Goal: Information Seeking & Learning: Learn about a topic

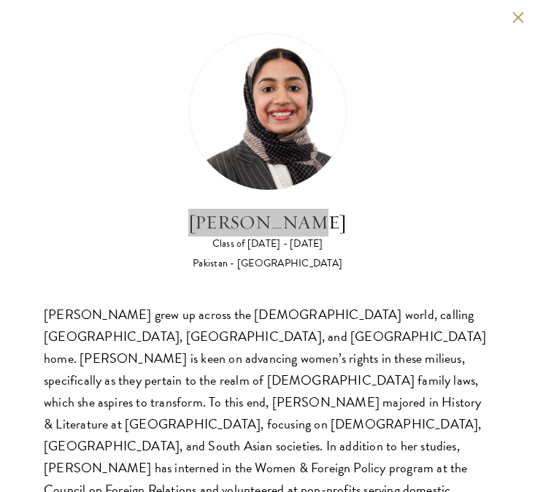
scroll to position [57, 0]
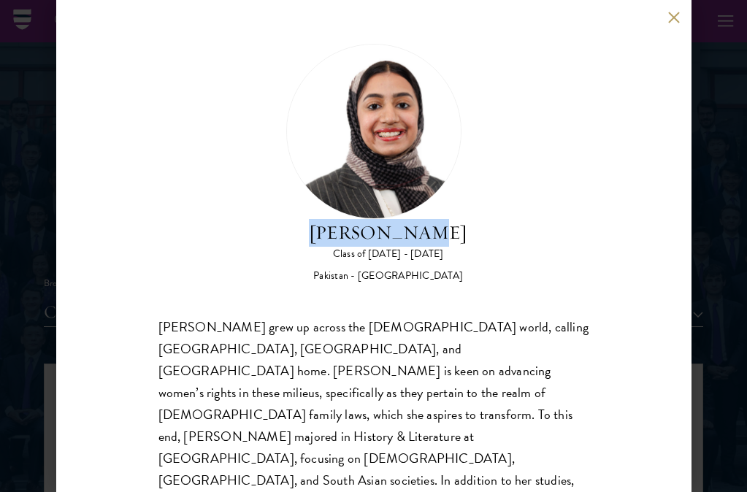
scroll to position [1578, 0]
click at [535, 19] on button at bounding box center [674, 17] width 12 height 12
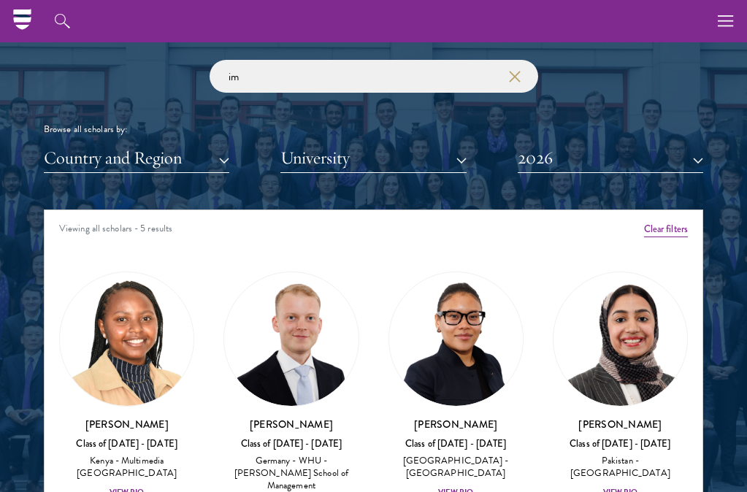
scroll to position [1705, 0]
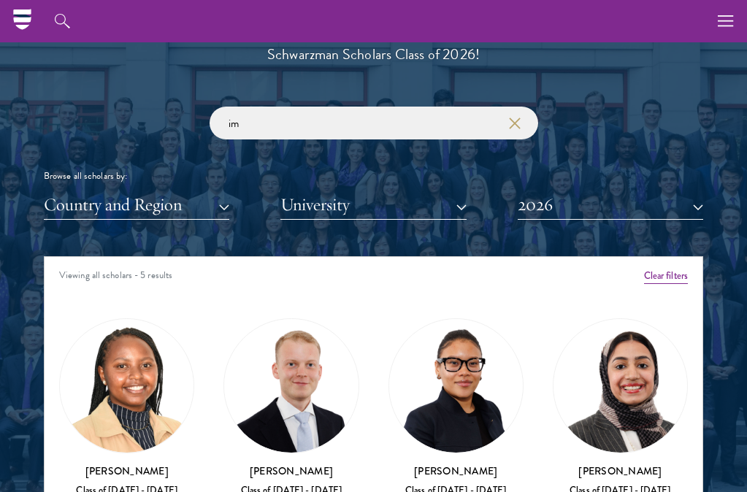
click at [513, 119] on use "button" at bounding box center [515, 122] width 20 height 20
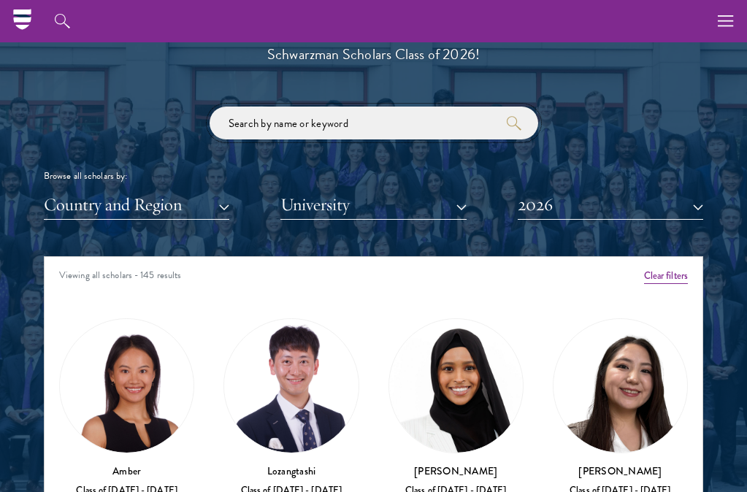
click at [467, 129] on input "search" at bounding box center [374, 123] width 329 height 33
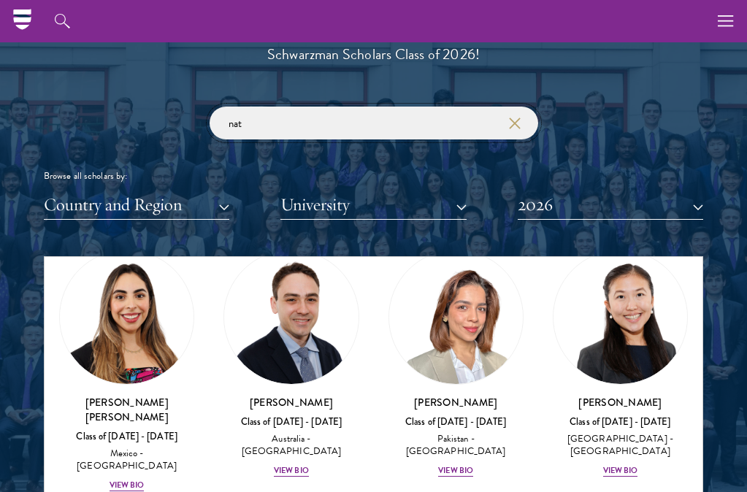
scroll to position [85, 0]
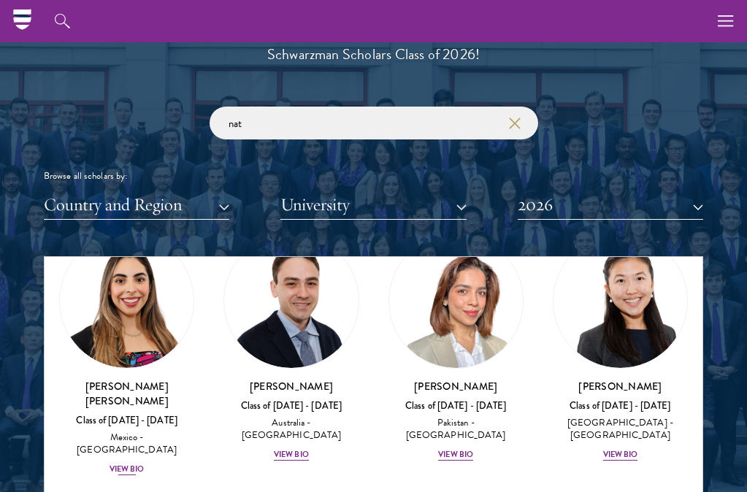
click at [103, 351] on img at bounding box center [127, 301] width 134 height 134
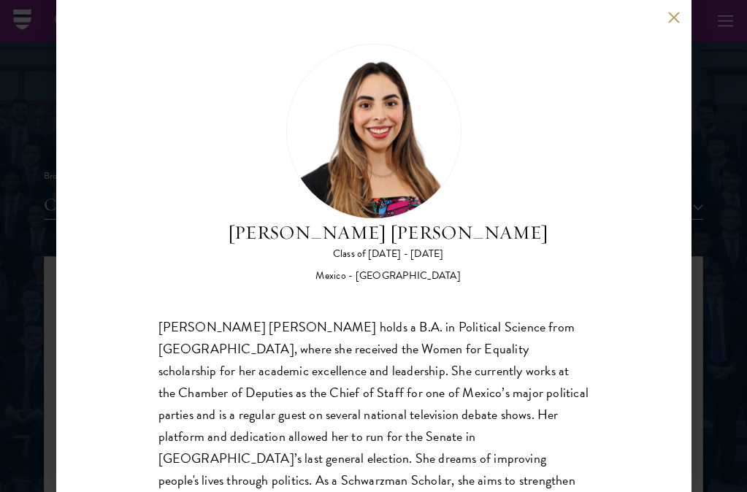
click at [535, 23] on button at bounding box center [674, 17] width 12 height 12
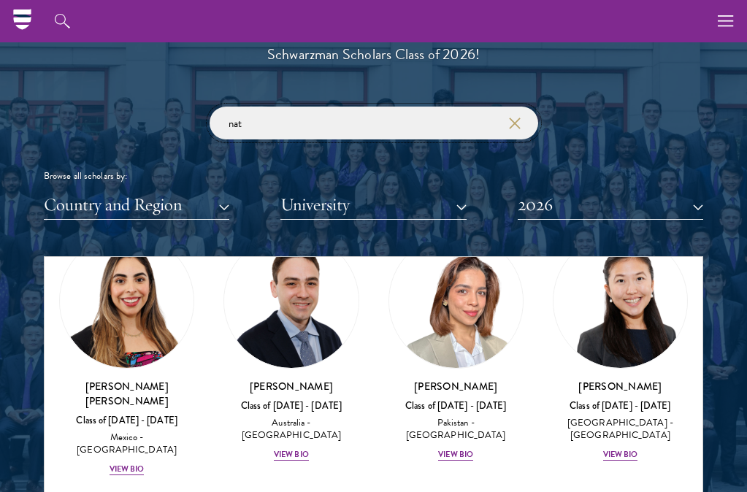
click at [419, 116] on input "nat" at bounding box center [374, 123] width 329 height 33
click at [522, 121] on input "nat" at bounding box center [374, 123] width 329 height 33
click at [489, 115] on input "nat" at bounding box center [374, 123] width 329 height 33
type input "n"
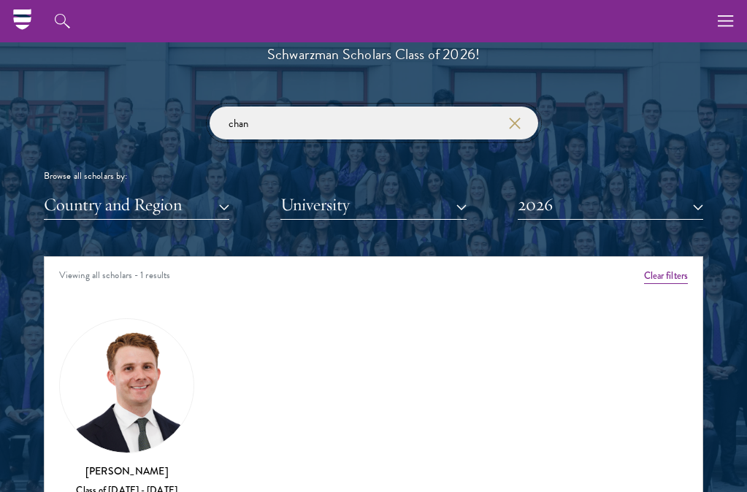
type input "chan"
click at [161, 392] on img at bounding box center [127, 386] width 134 height 134
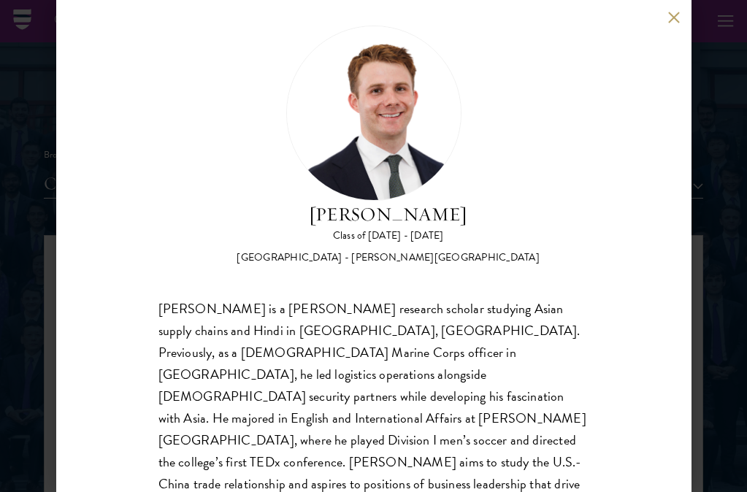
scroll to position [13, 0]
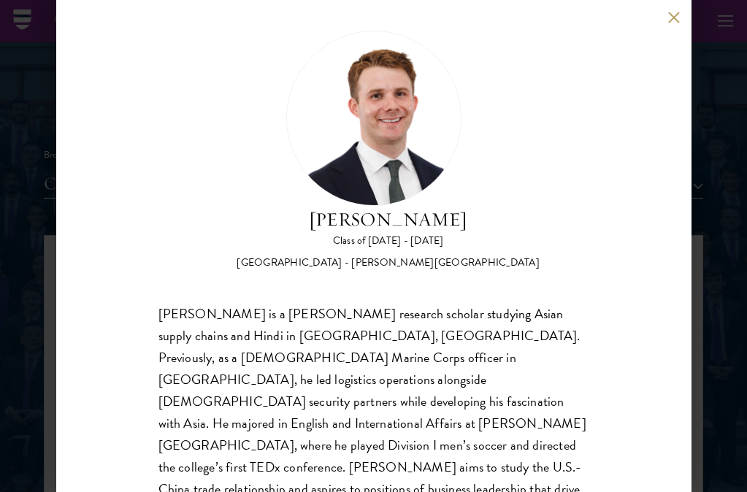
click at [535, 17] on button at bounding box center [674, 17] width 12 height 12
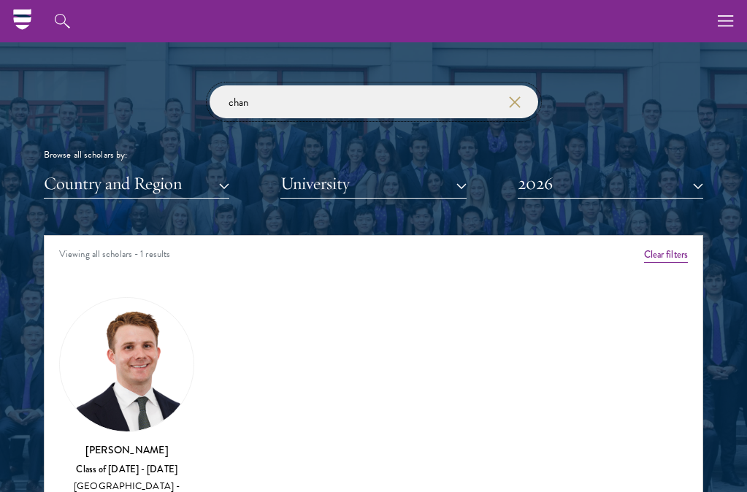
click at [513, 91] on input "chan" at bounding box center [374, 101] width 329 height 33
click at [513, 96] on icon "button" at bounding box center [515, 102] width 12 height 12
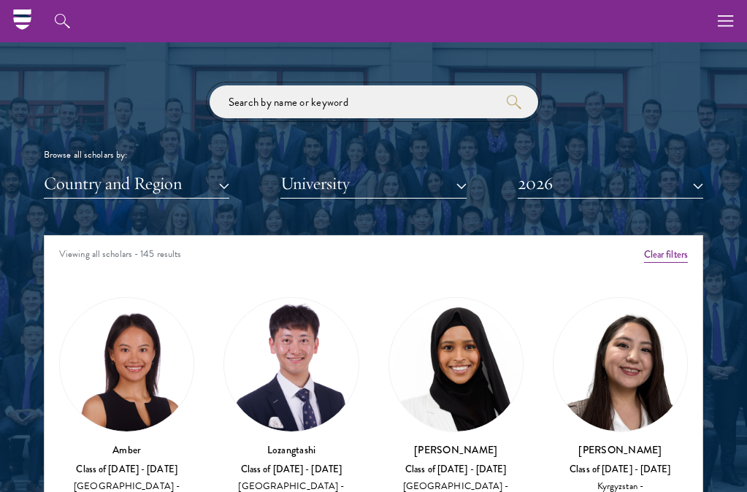
click at [467, 96] on input "search" at bounding box center [374, 101] width 329 height 33
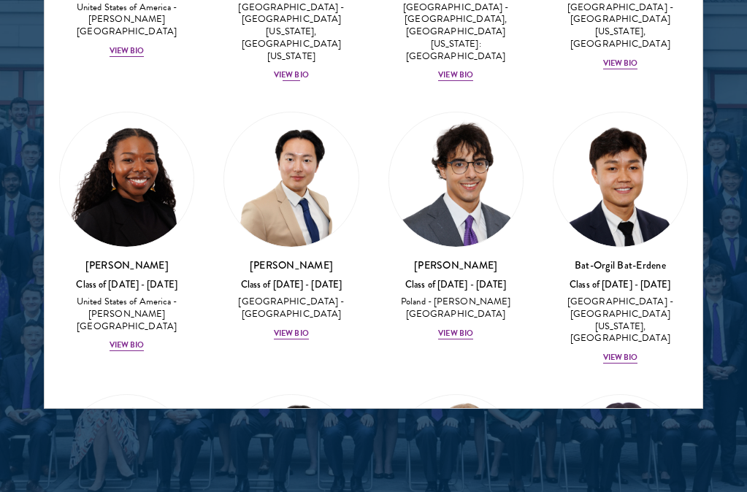
scroll to position [1109, 0]
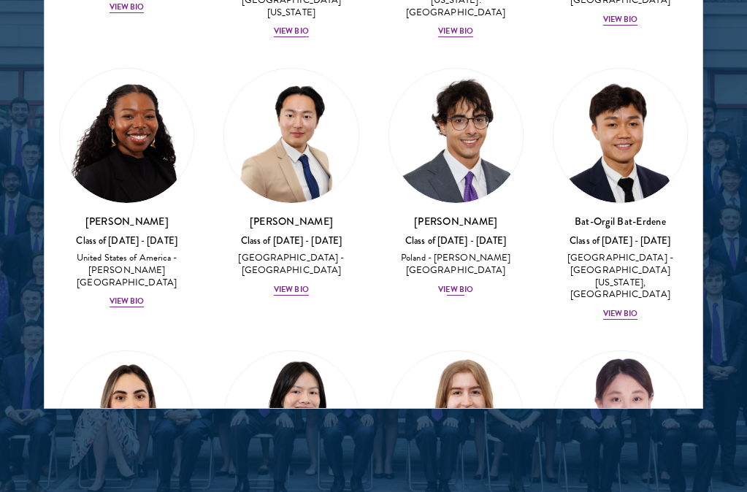
click at [427, 121] on img at bounding box center [456, 136] width 134 height 134
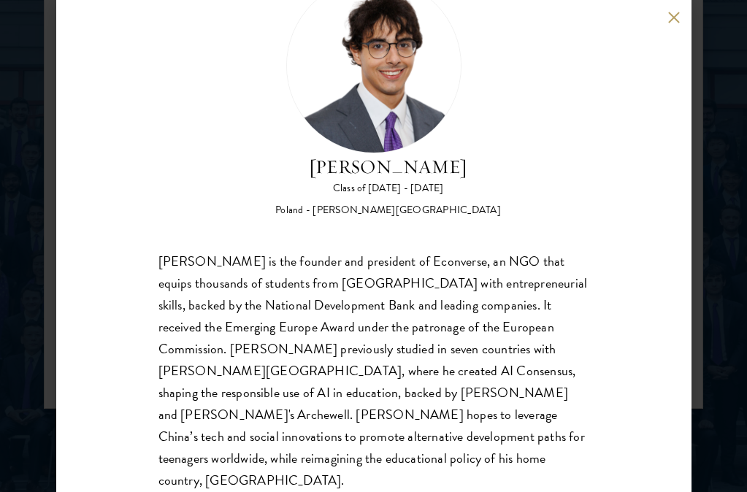
scroll to position [64, 0]
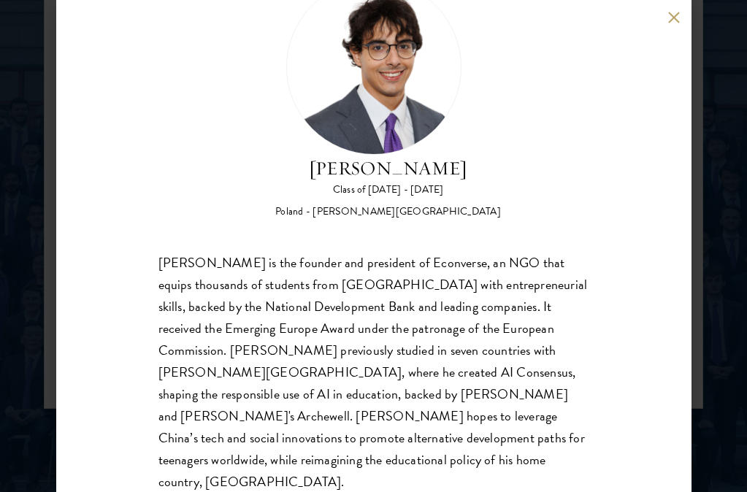
click at [535, 15] on button at bounding box center [674, 17] width 12 height 12
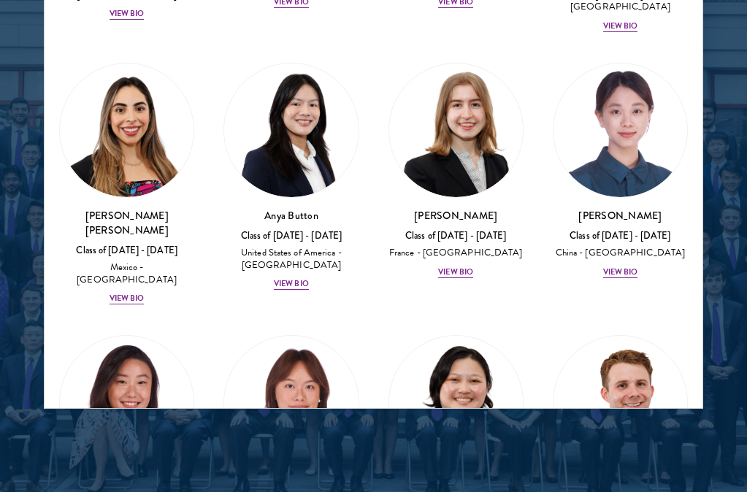
scroll to position [1400, 0]
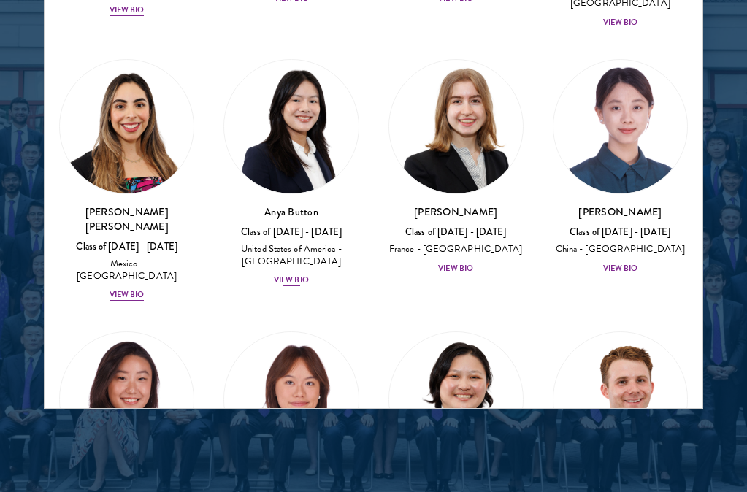
click at [313, 60] on img at bounding box center [291, 127] width 134 height 134
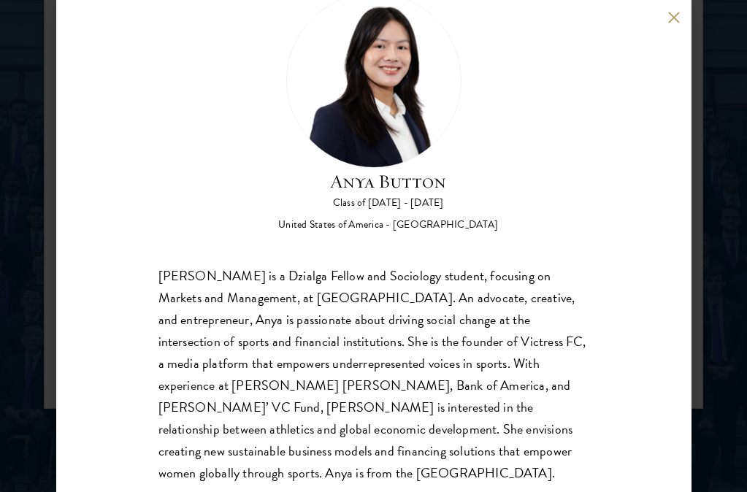
scroll to position [50, 0]
click at [535, 138] on div "Anya Button Class of [DATE] - [DATE] [GEOGRAPHIC_DATA] - [GEOGRAPHIC_DATA] [PER…" at bounding box center [373, 246] width 747 height 492
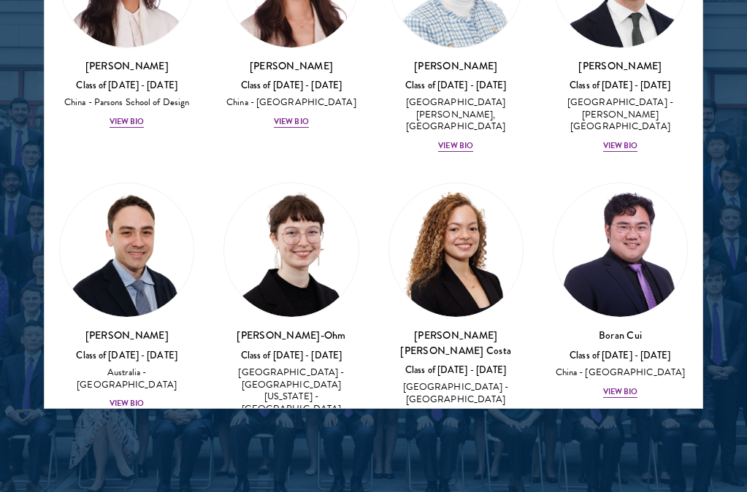
scroll to position [1835, 0]
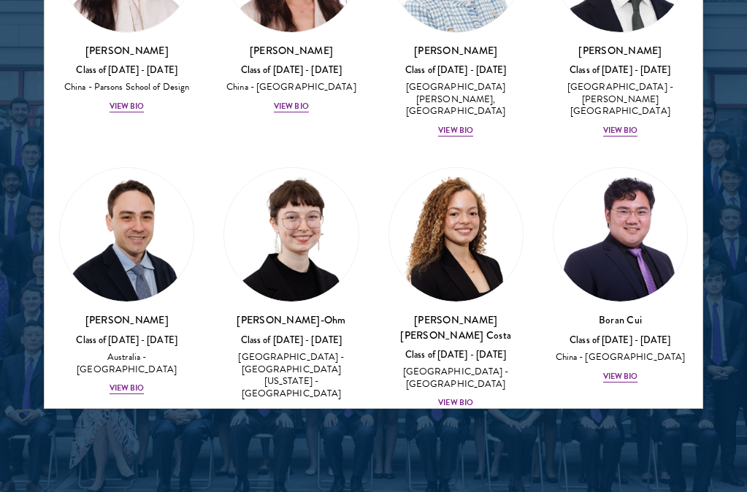
click at [314, 182] on img at bounding box center [291, 235] width 134 height 134
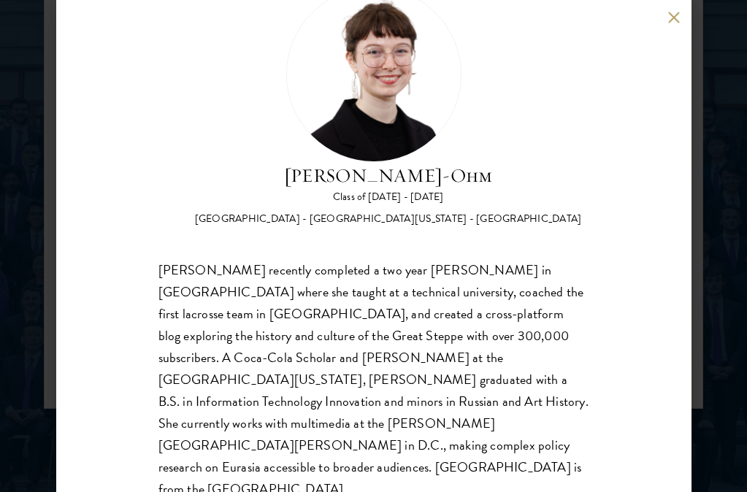
scroll to position [58, 0]
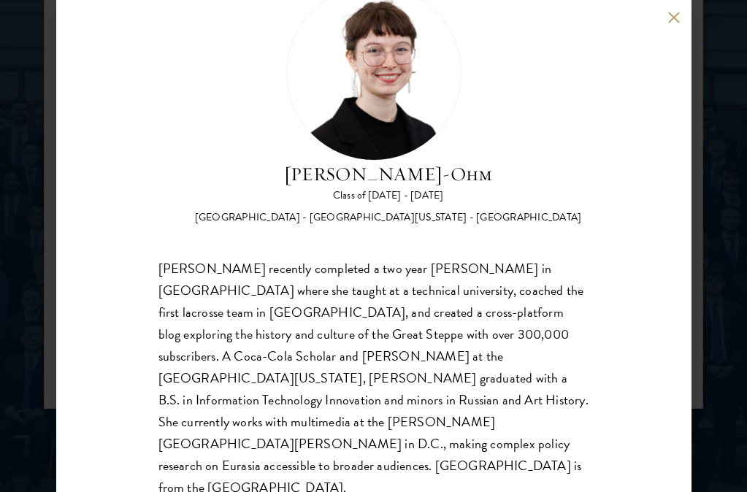
click at [535, 204] on div "[PERSON_NAME]-Ohm Class of [DATE] - [DATE] [GEOGRAPHIC_DATA] - [GEOGRAPHIC_DATA…" at bounding box center [373, 246] width 747 height 492
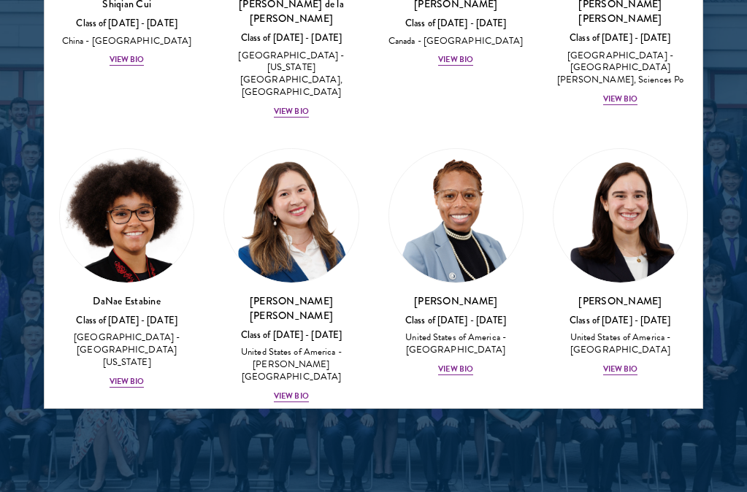
scroll to position [2429, 0]
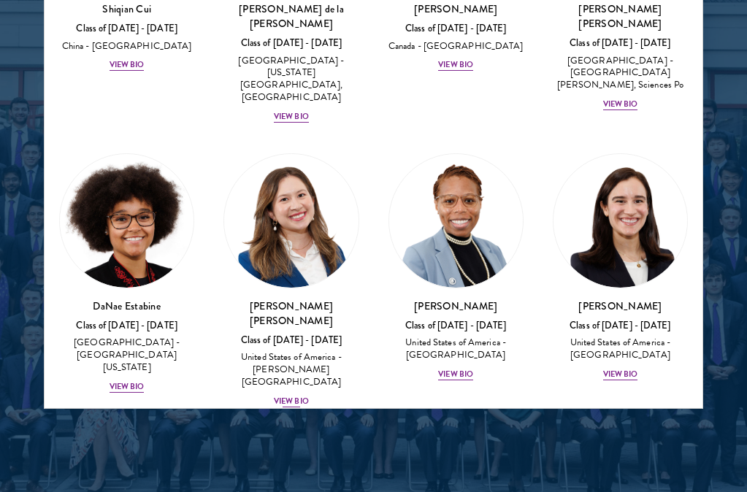
click at [263, 154] on img at bounding box center [291, 221] width 134 height 134
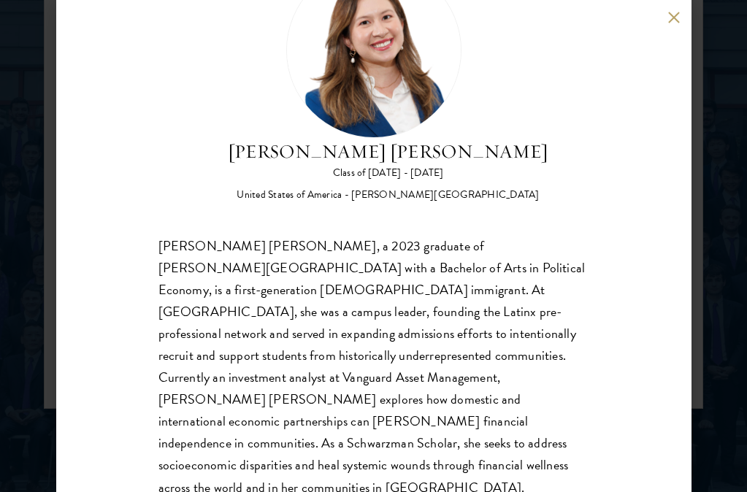
scroll to position [86, 0]
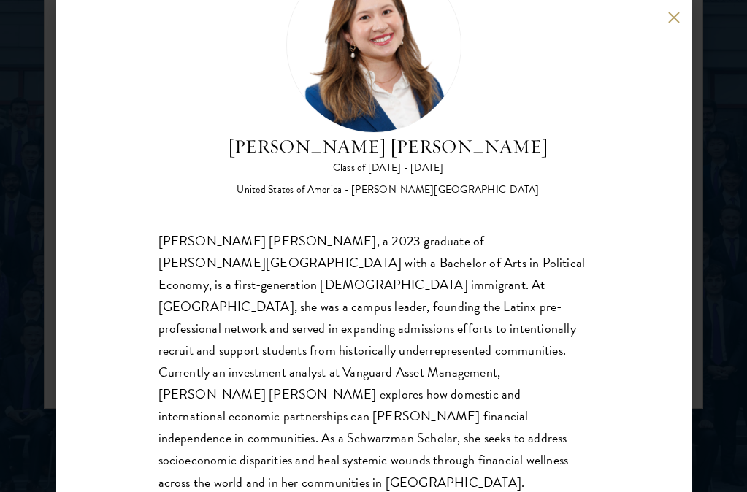
click at [535, 217] on div "[PERSON_NAME] [PERSON_NAME] Class of [DATE] - [DATE] [GEOGRAPHIC_DATA] - [PERSO…" at bounding box center [373, 246] width 747 height 492
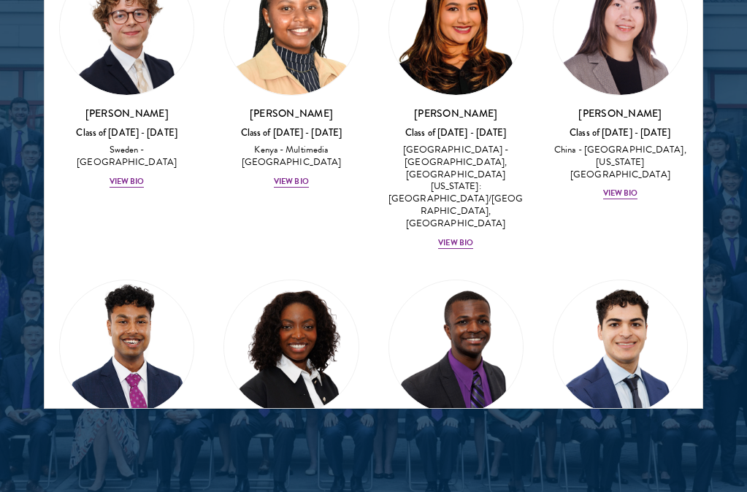
scroll to position [2913, 0]
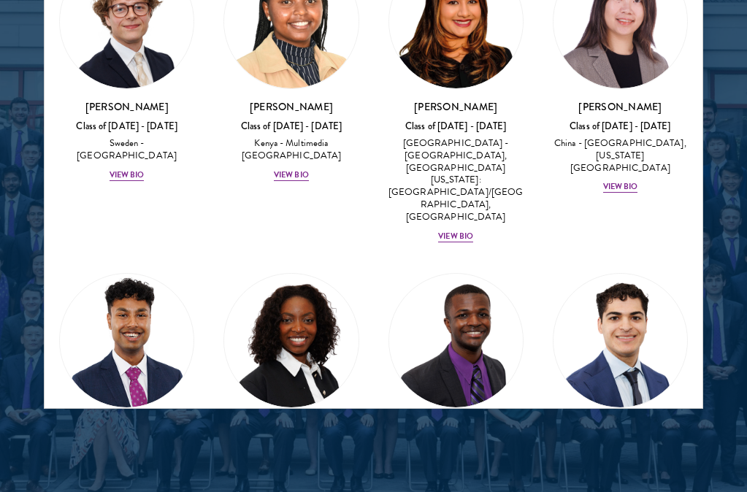
click at [301, 274] on img at bounding box center [291, 341] width 134 height 134
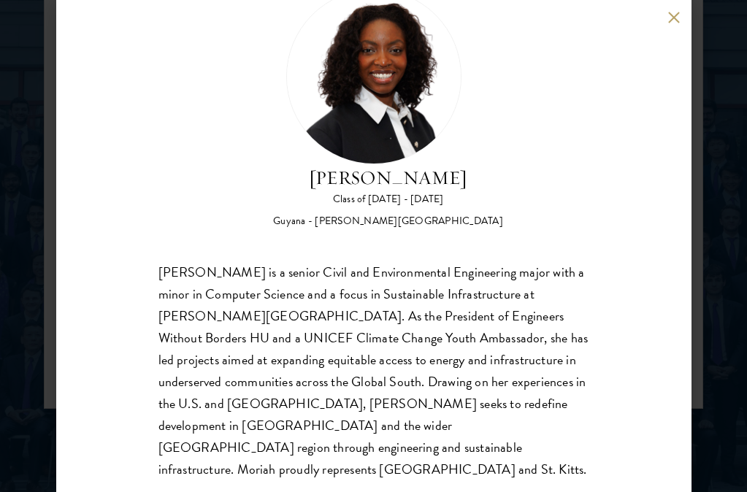
scroll to position [56, 0]
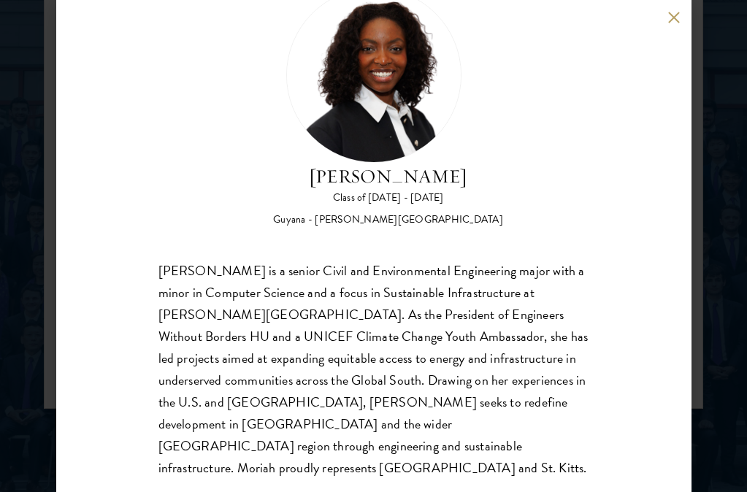
click at [535, 177] on div "[PERSON_NAME] Class of [DATE] - [DATE] [GEOGRAPHIC_DATA] - [PERSON_NAME][GEOGRA…" at bounding box center [373, 246] width 747 height 492
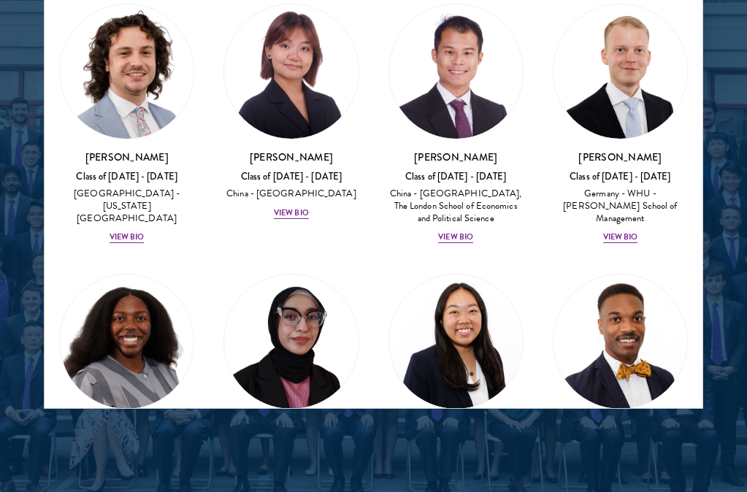
scroll to position [3453, 0]
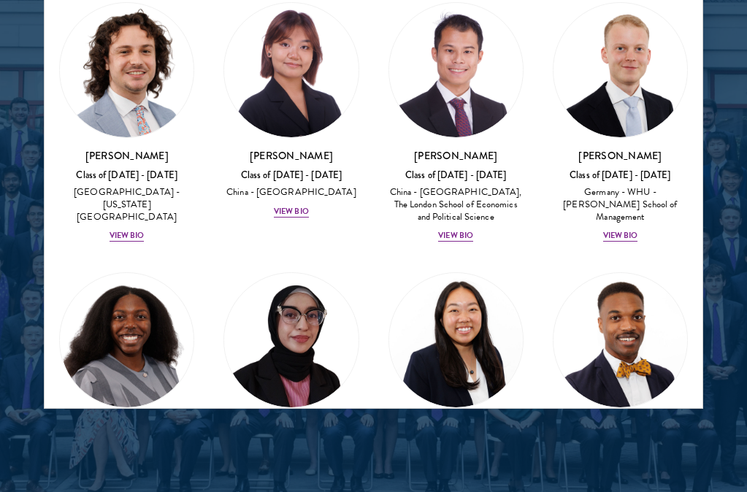
click at [535, 273] on img at bounding box center [621, 340] width 134 height 134
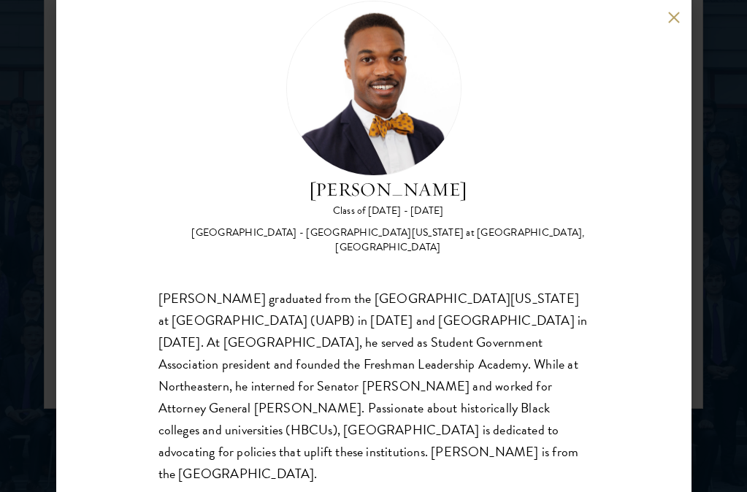
scroll to position [42, 0]
drag, startPoint x: 709, startPoint y: 216, endPoint x: 589, endPoint y: 261, distance: 128.1
click at [535, 217] on div "[PERSON_NAME] Class of [DATE] - [DATE] [GEOGRAPHIC_DATA] - [GEOGRAPHIC_DATA][US…" at bounding box center [373, 246] width 747 height 492
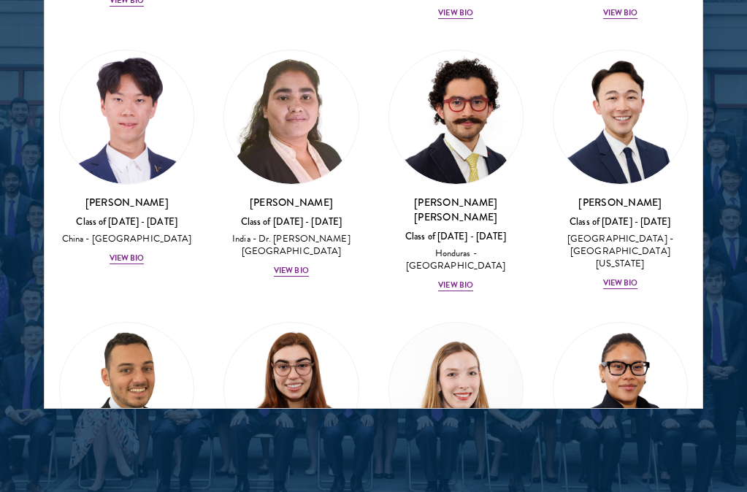
scroll to position [3977, 0]
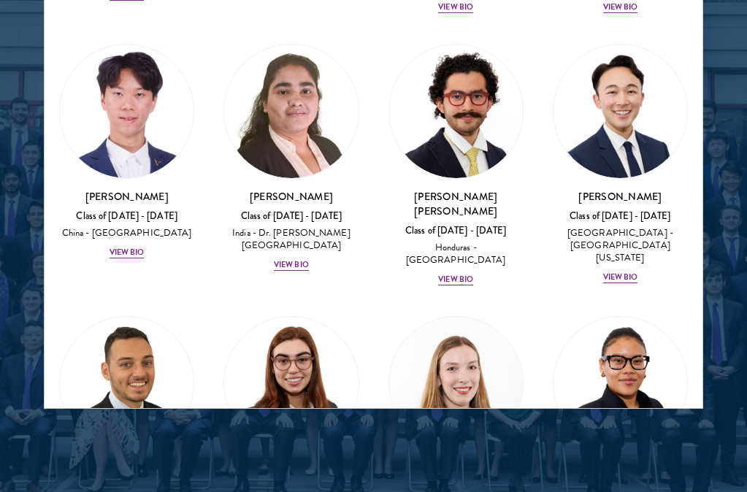
click at [535, 317] on img at bounding box center [621, 384] width 134 height 134
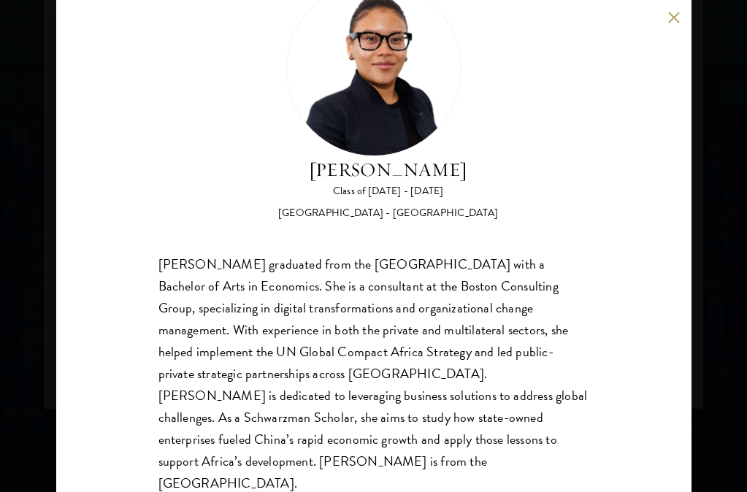
scroll to position [64, 0]
click at [535, 157] on div "[PERSON_NAME] Class of [DATE] - [DATE] [GEOGRAPHIC_DATA] - [GEOGRAPHIC_DATA] [P…" at bounding box center [373, 246] width 747 height 492
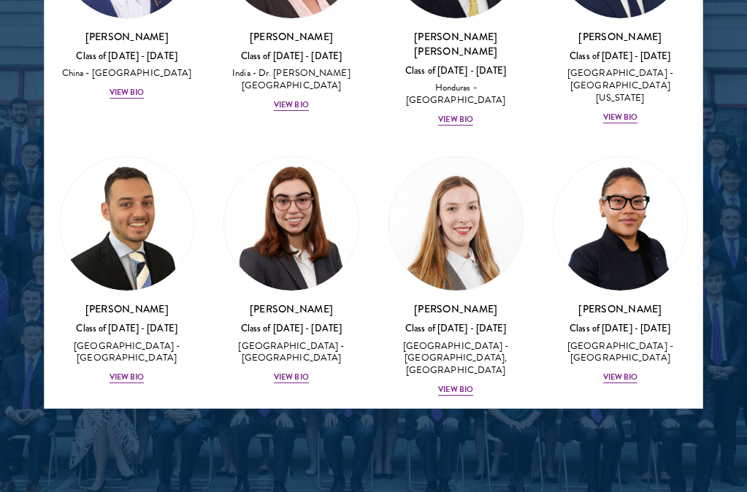
scroll to position [4149, 0]
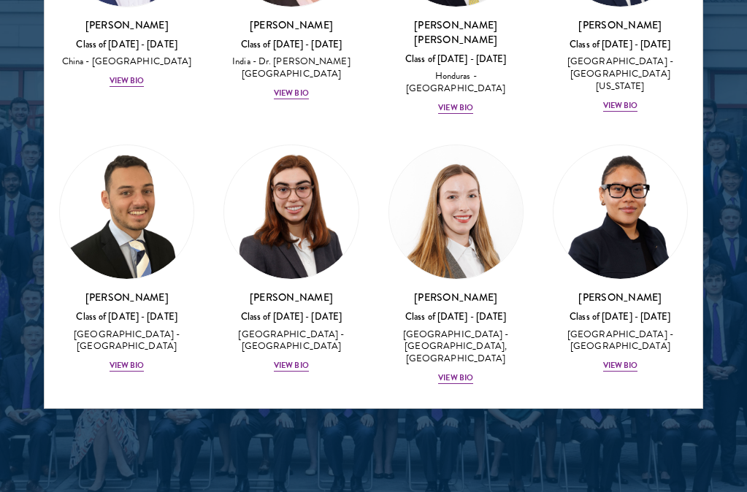
click at [147, 416] on img at bounding box center [127, 483] width 134 height 134
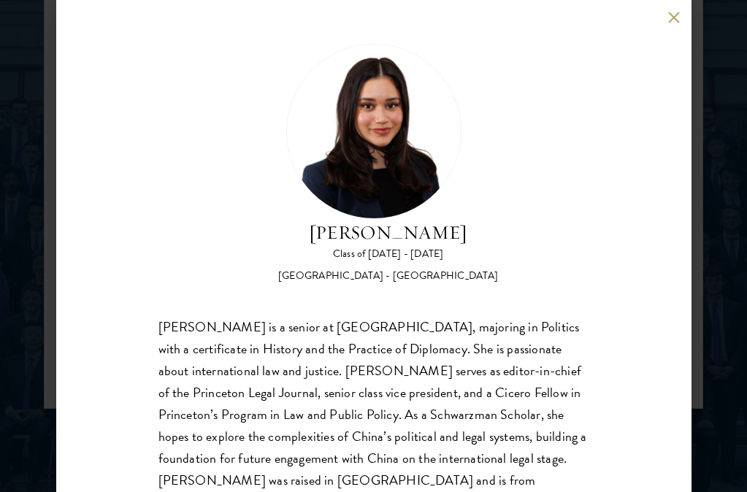
click at [535, 205] on div "[PERSON_NAME] Class of [DATE] - [DATE] [GEOGRAPHIC_DATA] - [GEOGRAPHIC_DATA] [P…" at bounding box center [373, 246] width 747 height 492
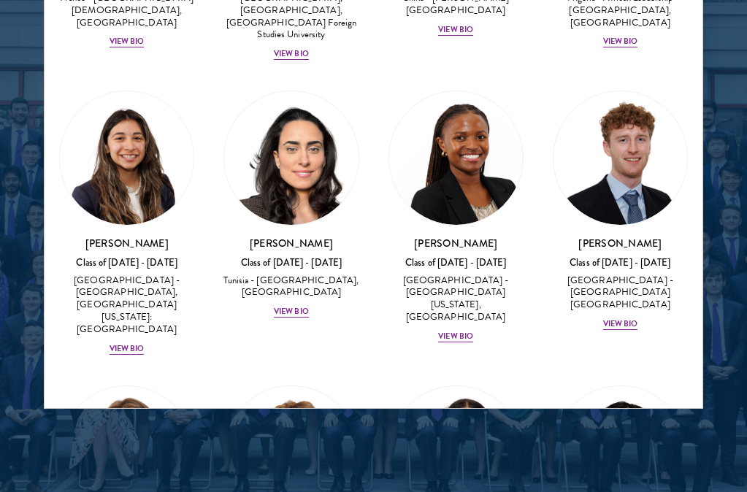
scroll to position [5833, 0]
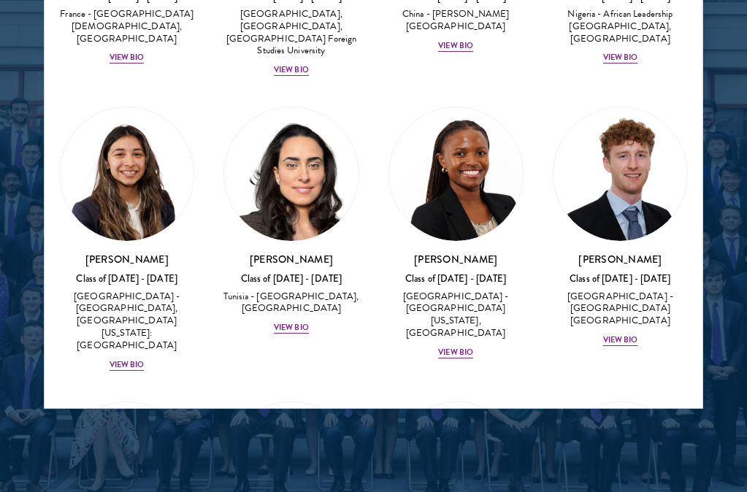
click at [276, 402] on img at bounding box center [291, 469] width 134 height 134
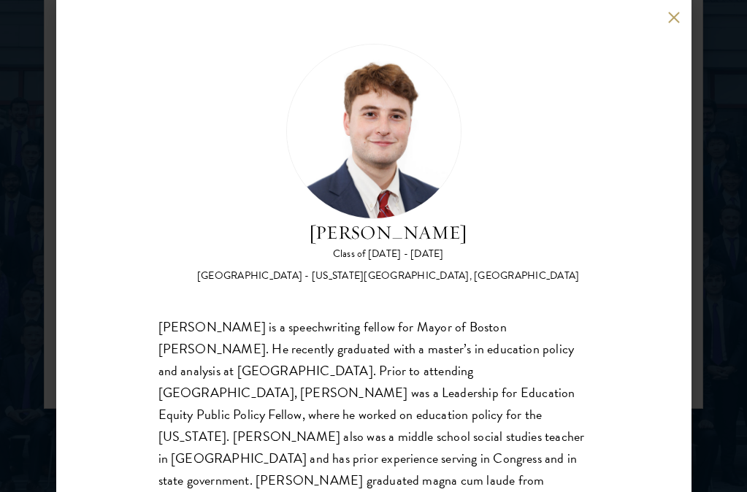
click at [535, 134] on div "[PERSON_NAME] Class of [DATE] - [DATE] [GEOGRAPHIC_DATA] - [US_STATE][GEOGRAPHI…" at bounding box center [373, 246] width 747 height 492
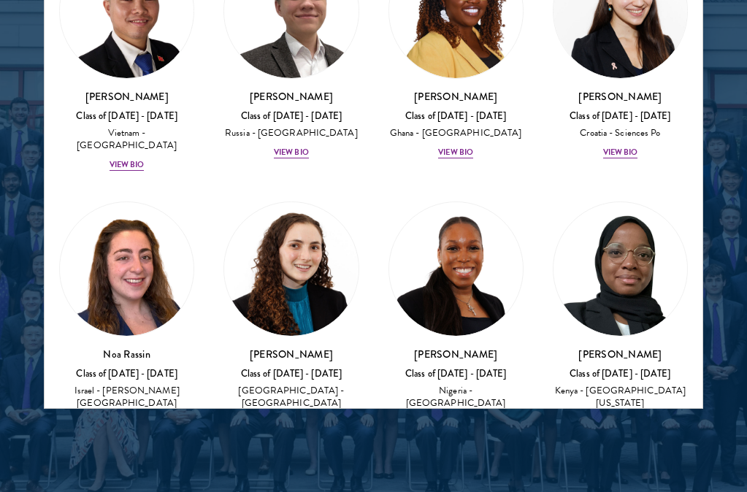
scroll to position [7152, 0]
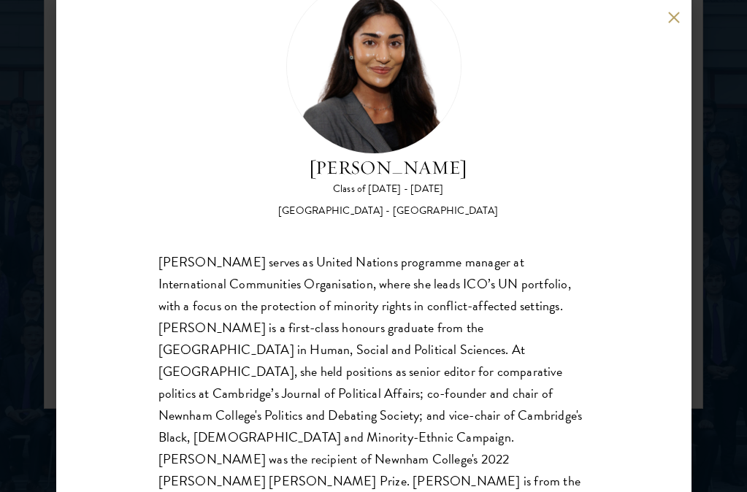
scroll to position [64, 0]
click at [535, 243] on div "[PERSON_NAME] Class of [DATE] - [DATE] [GEOGRAPHIC_DATA] - [GEOGRAPHIC_DATA] [P…" at bounding box center [373, 246] width 747 height 492
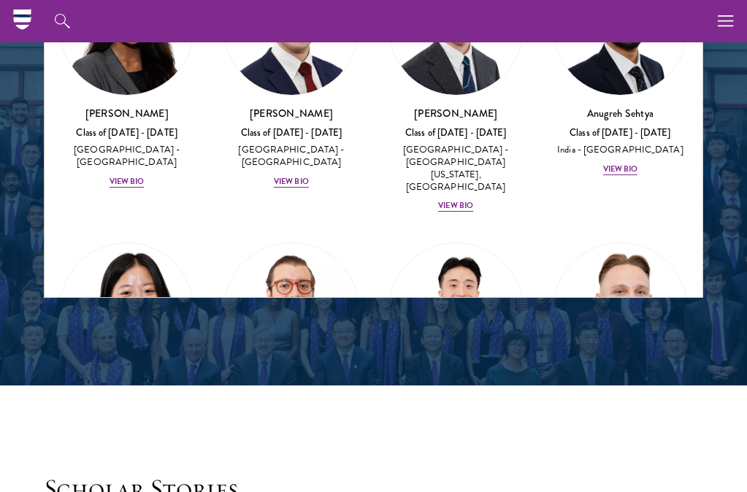
scroll to position [2088, 0]
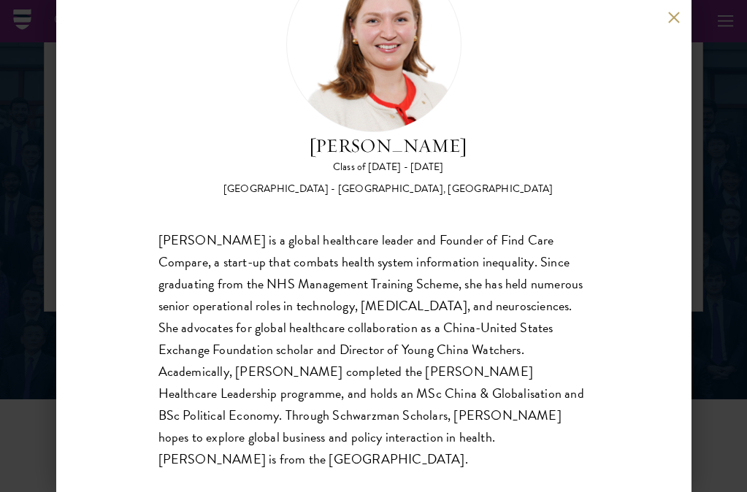
scroll to position [86, 0]
click at [535, 270] on div "[PERSON_NAME] Class of [DATE] - [DATE] [GEOGRAPHIC_DATA] - [GEOGRAPHIC_DATA], […" at bounding box center [373, 246] width 747 height 492
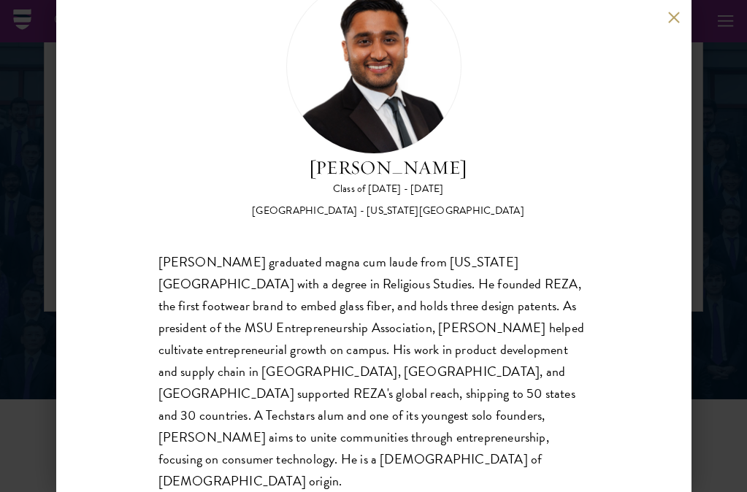
scroll to position [64, 0]
click at [535, 191] on div "[PERSON_NAME] Class of [DATE] - [DATE] [GEOGRAPHIC_DATA] - [US_STATE][GEOGRAPHI…" at bounding box center [373, 246] width 747 height 492
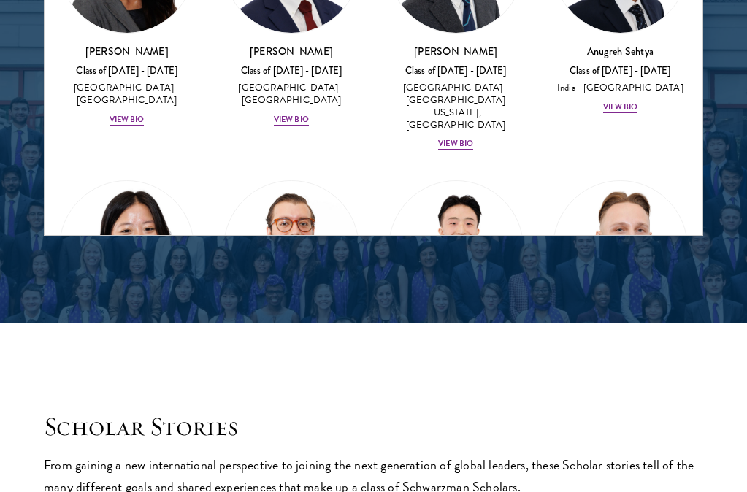
scroll to position [2174, 0]
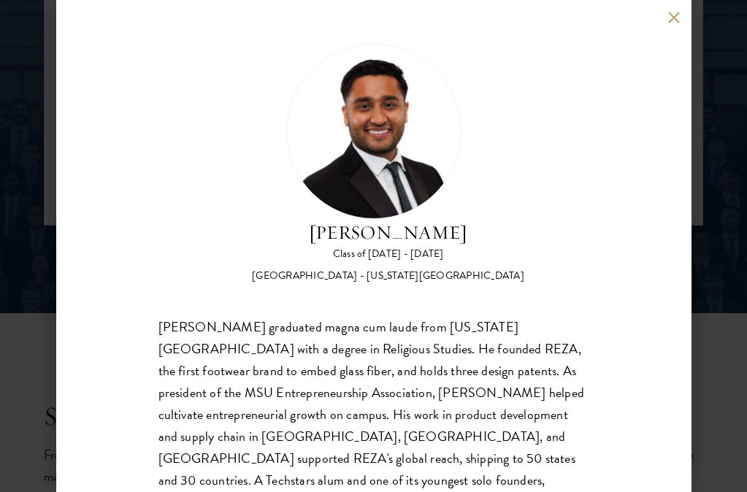
click at [535, 195] on div "[PERSON_NAME] Class of [DATE] - [DATE] [GEOGRAPHIC_DATA] - [US_STATE][GEOGRAPHI…" at bounding box center [373, 246] width 747 height 492
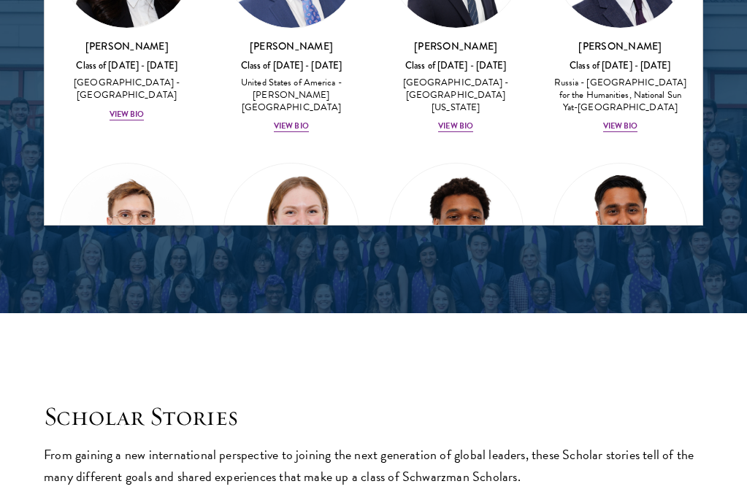
scroll to position [7821, 0]
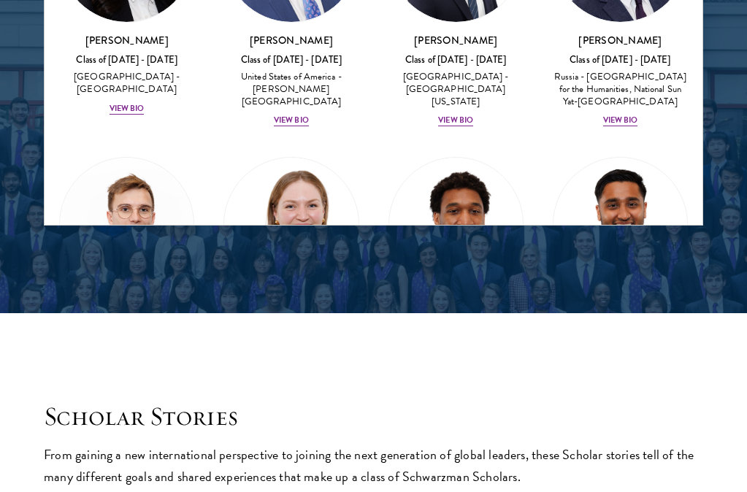
click at [516, 427] on div at bounding box center [456, 494] width 135 height 135
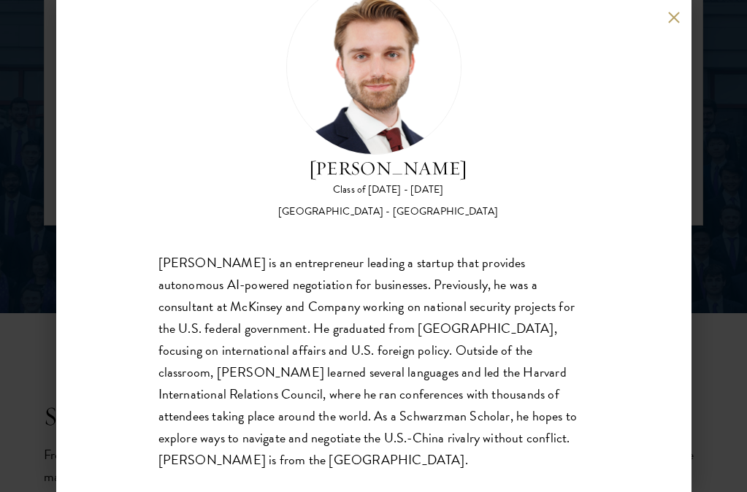
scroll to position [39, 0]
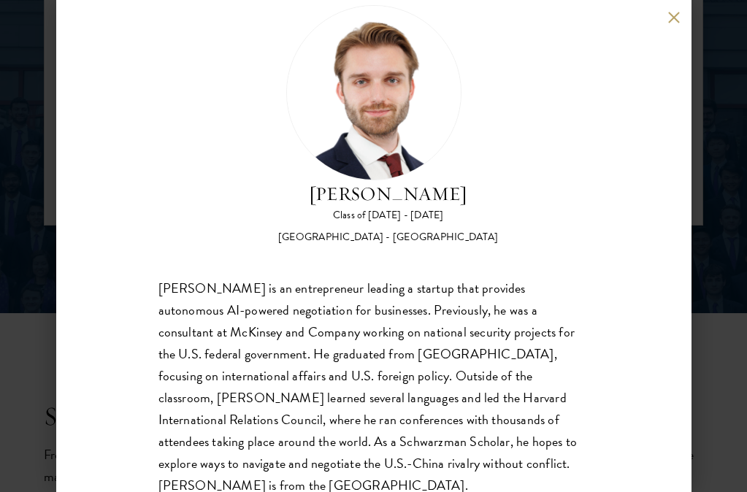
click at [535, 153] on div "[PERSON_NAME] Class of [DATE] - [DATE] [GEOGRAPHIC_DATA] - [GEOGRAPHIC_DATA] [P…" at bounding box center [373, 246] width 747 height 492
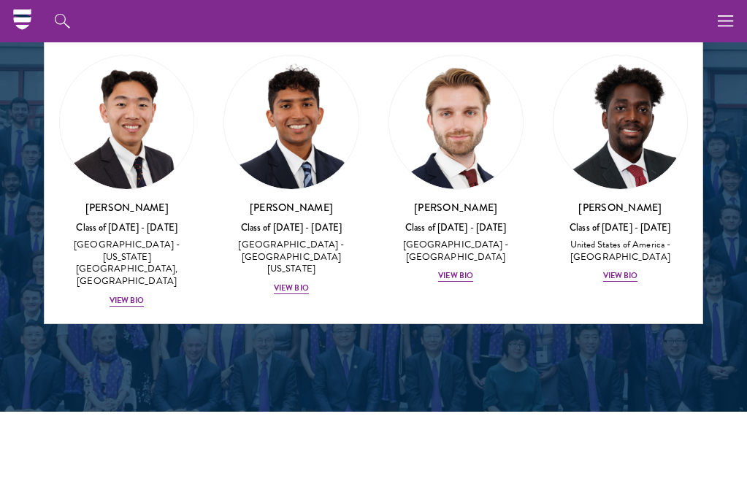
scroll to position [8306, 0]
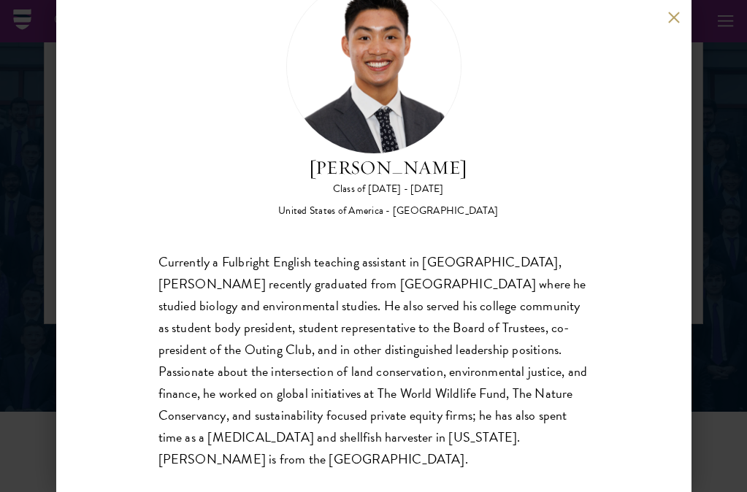
scroll to position [64, 0]
click at [535, 248] on div "[PERSON_NAME] Class of [DATE] - [DATE] [GEOGRAPHIC_DATA] - [GEOGRAPHIC_DATA] Cu…" at bounding box center [373, 246] width 635 height 492
click at [535, 256] on div "[PERSON_NAME] Class of [DATE] - [DATE] [GEOGRAPHIC_DATA] - [GEOGRAPHIC_DATA] Cu…" at bounding box center [373, 246] width 747 height 492
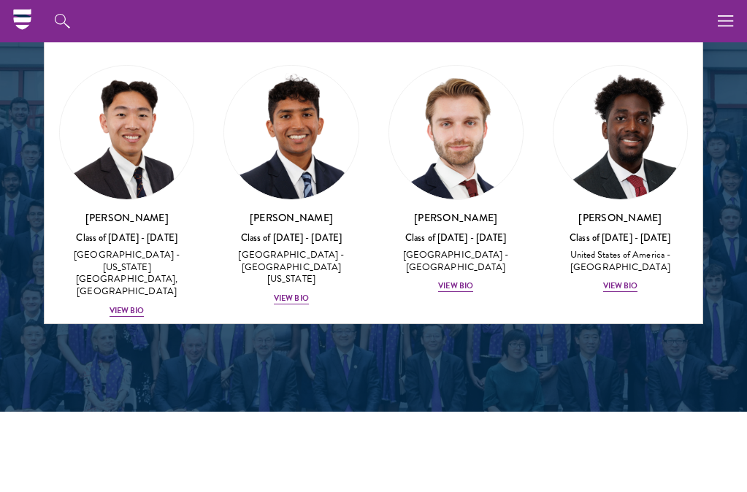
scroll to position [8331, 0]
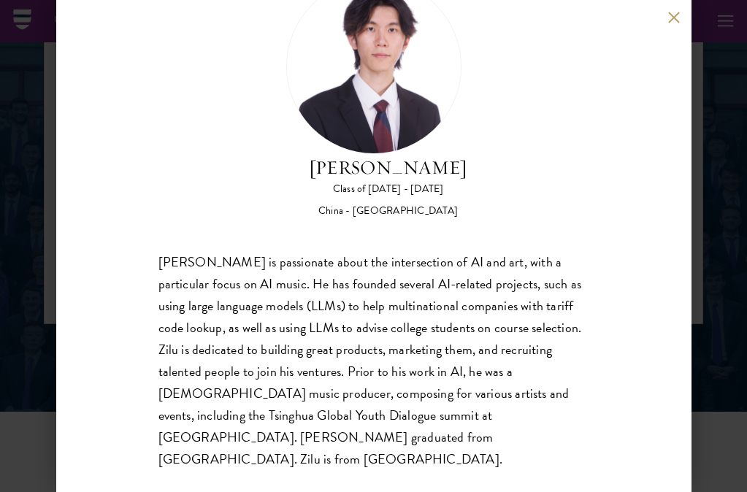
scroll to position [64, 0]
click at [535, 190] on div "[PERSON_NAME] Class of [DATE] - [DATE] [GEOGRAPHIC_DATA] - [GEOGRAPHIC_DATA] [P…" at bounding box center [373, 246] width 747 height 492
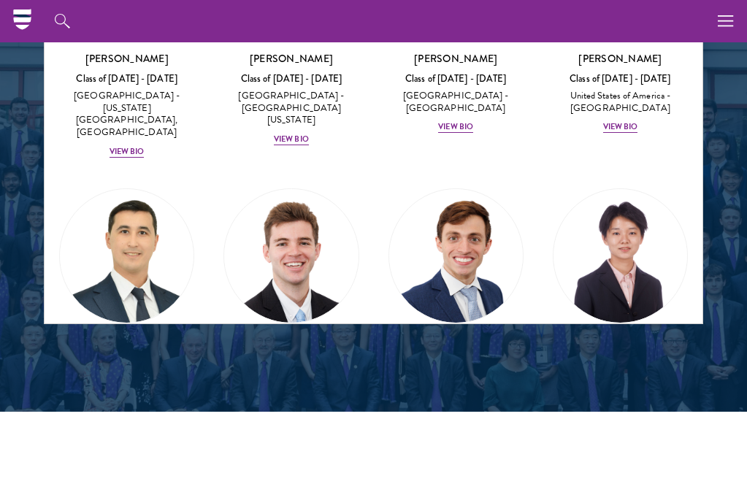
scroll to position [8446, 0]
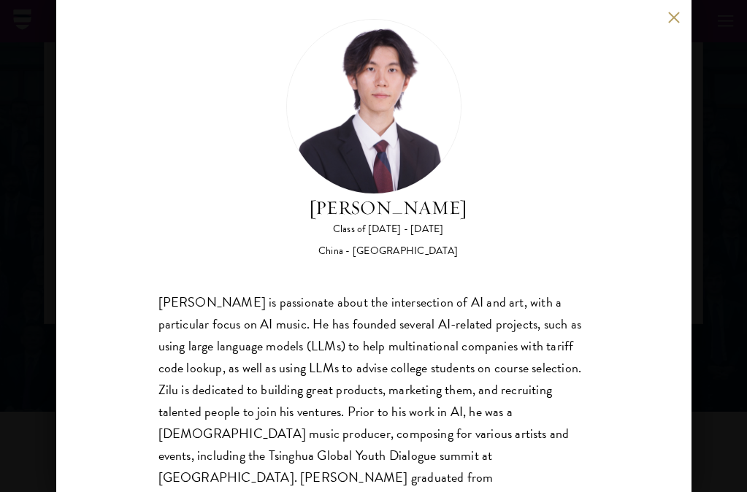
scroll to position [27, 0]
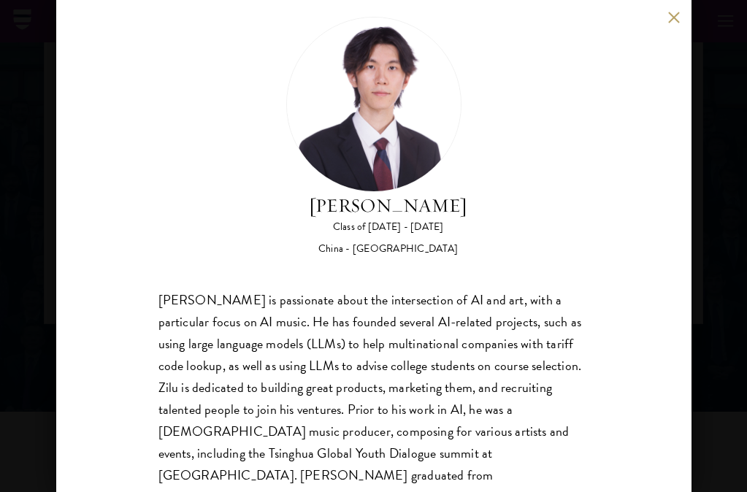
click at [535, 131] on div "[PERSON_NAME] Class of [DATE] - [DATE] [GEOGRAPHIC_DATA] - [GEOGRAPHIC_DATA] [P…" at bounding box center [373, 246] width 747 height 492
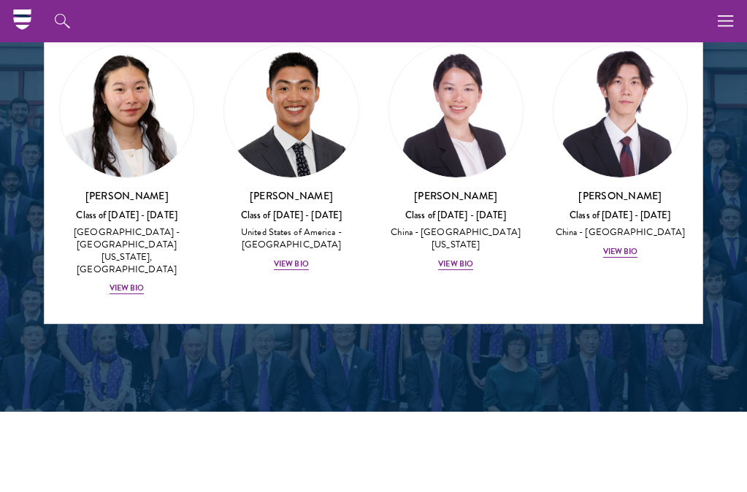
scroll to position [8884, 0]
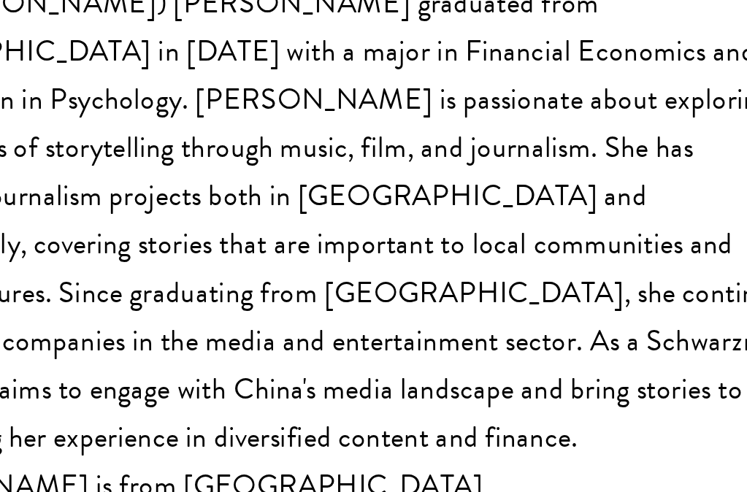
scroll to position [2044, 0]
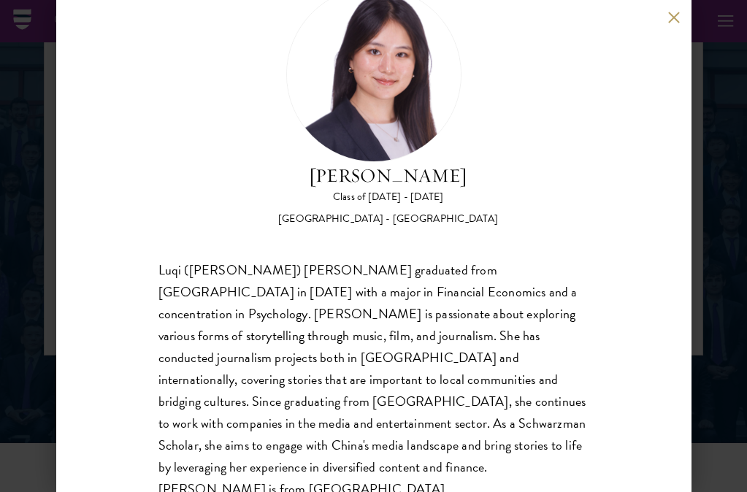
click at [535, 176] on div "[PERSON_NAME] Class of [DATE] - [DATE] [GEOGRAPHIC_DATA] - [GEOGRAPHIC_DATA] Lu…" at bounding box center [373, 246] width 747 height 492
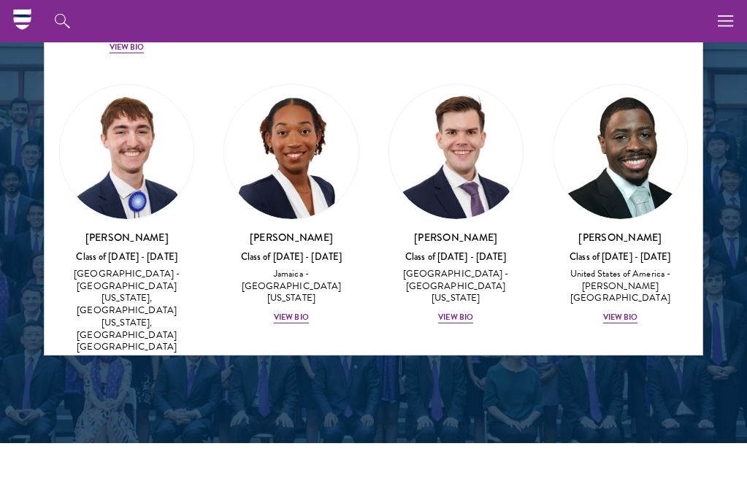
scroll to position [9187, 0]
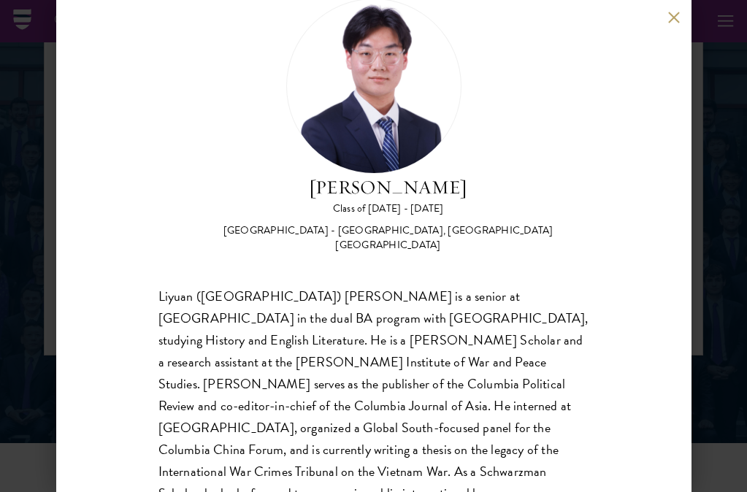
scroll to position [50, 0]
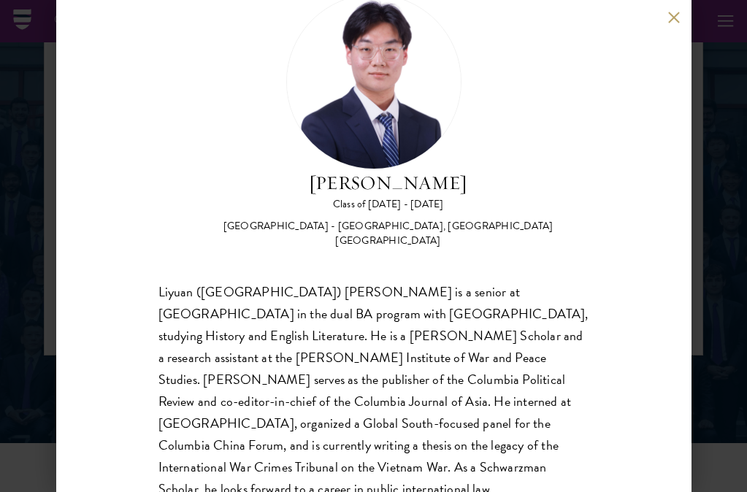
click at [535, 182] on div "[PERSON_NAME] Class of [DATE] - [DATE] [GEOGRAPHIC_DATA] - [GEOGRAPHIC_DATA], […" at bounding box center [373, 246] width 747 height 492
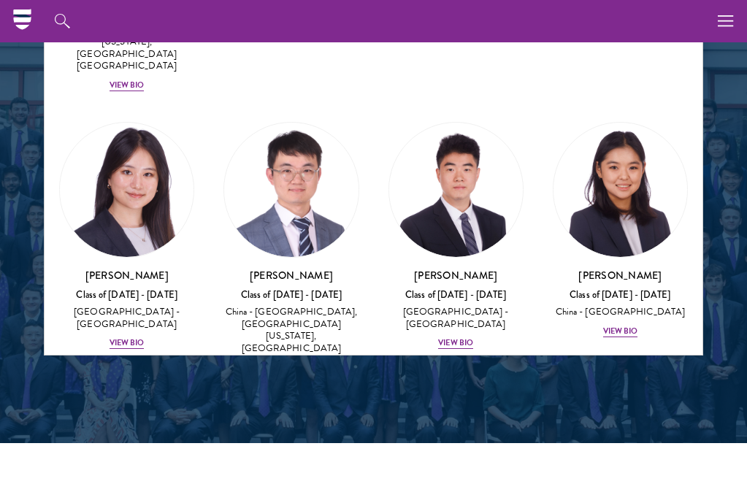
scroll to position [9422, 0]
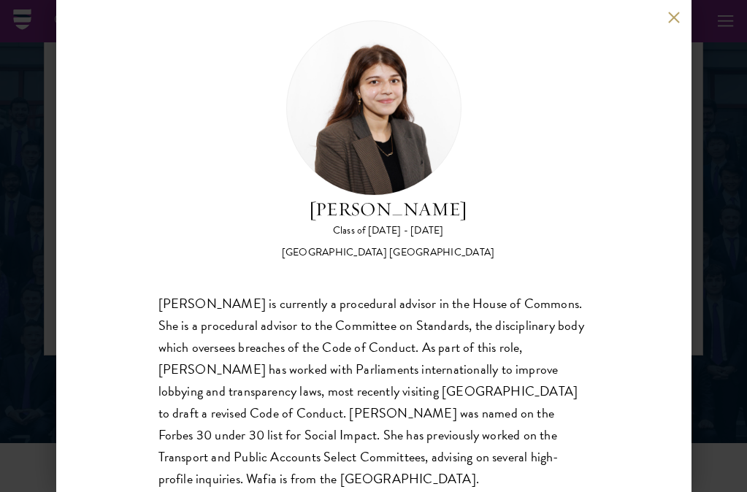
scroll to position [25, 0]
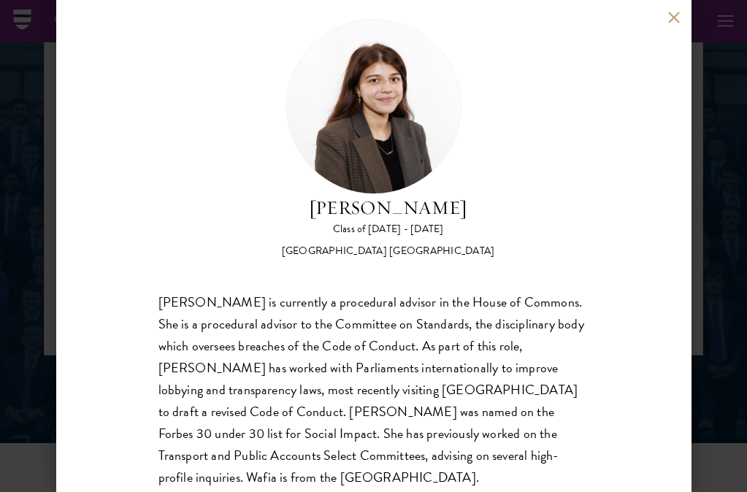
click at [535, 206] on div "[PERSON_NAME] Class of [DATE] - [DATE] [GEOGRAPHIC_DATA] - [GEOGRAPHIC_DATA] [G…" at bounding box center [373, 246] width 747 height 492
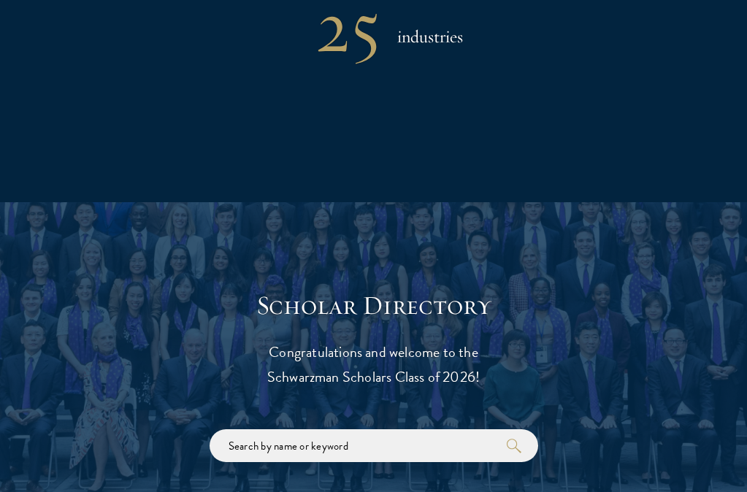
scroll to position [1401, 0]
